Goal: Task Accomplishment & Management: Manage account settings

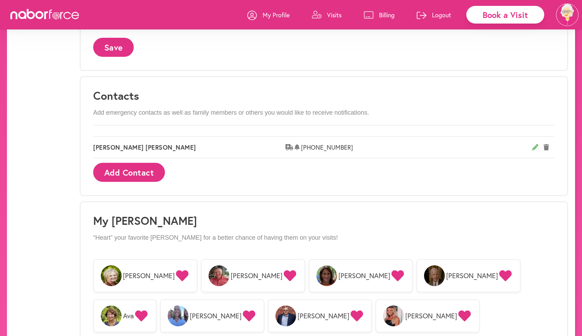
scroll to position [324, 0]
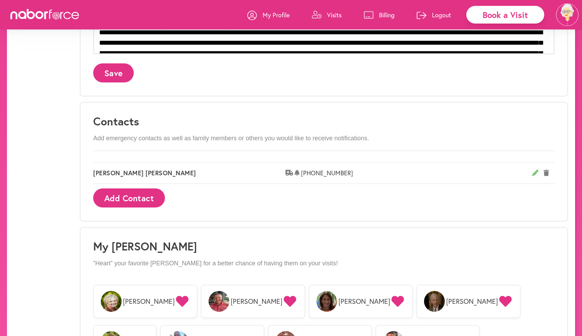
click at [339, 14] on p "Visits" at bounding box center [334, 15] width 15 height 8
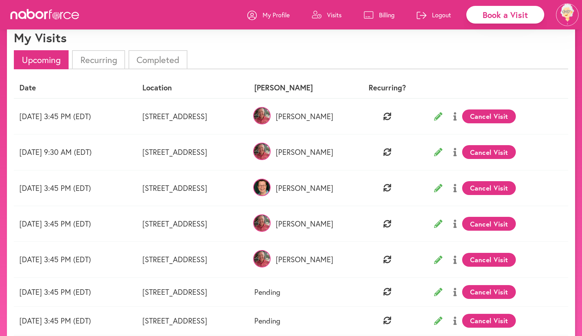
scroll to position [26, 0]
click at [155, 59] on li "Completed" at bounding box center [157, 59] width 59 height 19
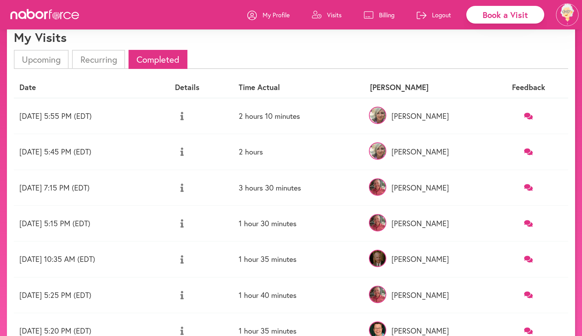
click at [280, 13] on p "My Profile" at bounding box center [275, 15] width 27 height 8
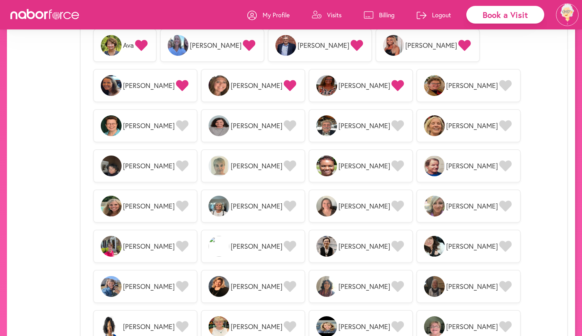
scroll to position [621, 0]
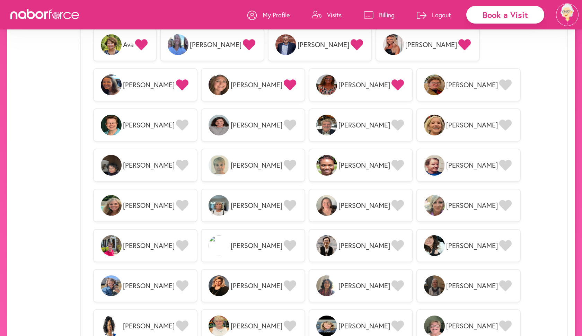
click at [499, 200] on icon at bounding box center [505, 205] width 12 height 11
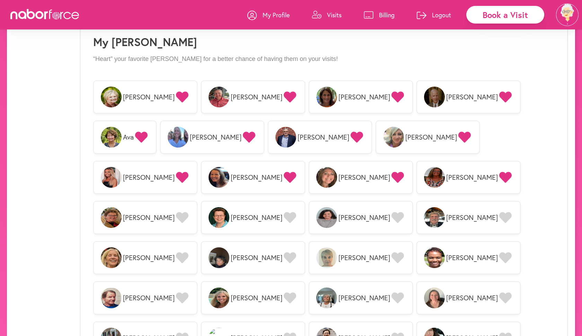
scroll to position [527, 0]
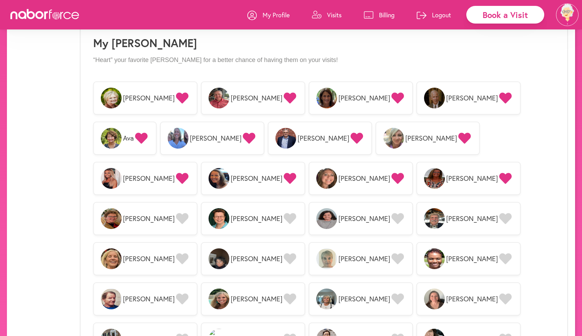
click at [335, 14] on p "Visits" at bounding box center [334, 15] width 15 height 8
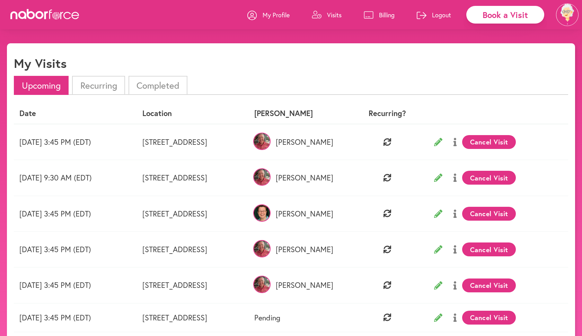
click at [165, 84] on li "Completed" at bounding box center [157, 85] width 59 height 19
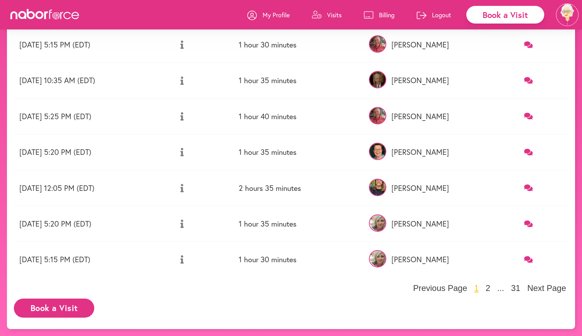
scroll to position [204, 0]
click at [491, 287] on button "2" at bounding box center [487, 288] width 9 height 10
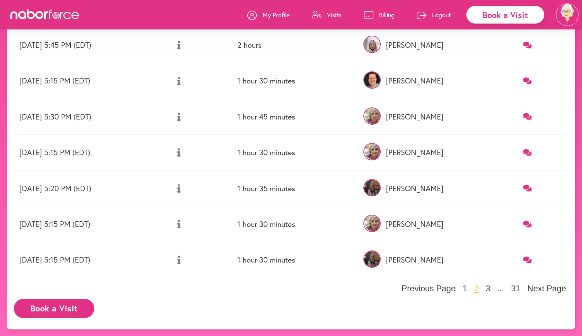
click at [267, 13] on p "My Profile" at bounding box center [275, 15] width 27 height 8
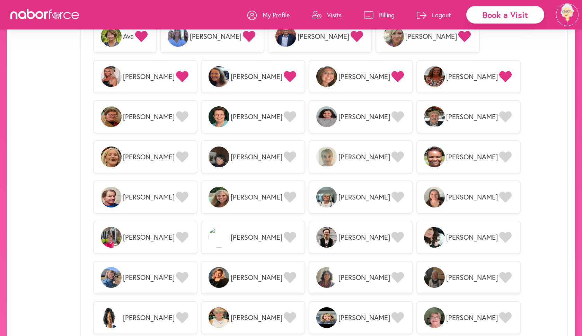
scroll to position [628, 0]
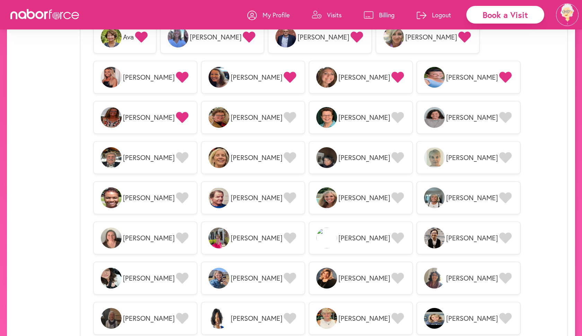
click at [188, 313] on icon at bounding box center [182, 318] width 12 height 11
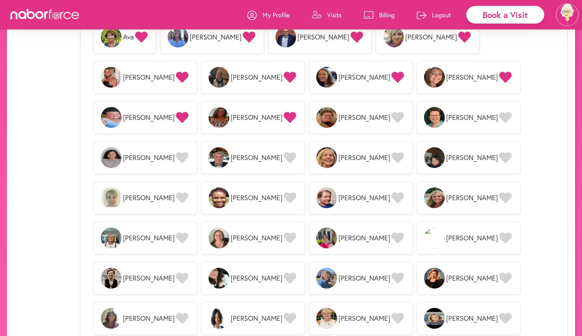
click at [174, 314] on span "[PERSON_NAME]" at bounding box center [149, 318] width 52 height 8
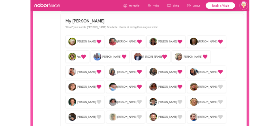
scroll to position [509, 0]
